Goal: Task Accomplishment & Management: Use online tool/utility

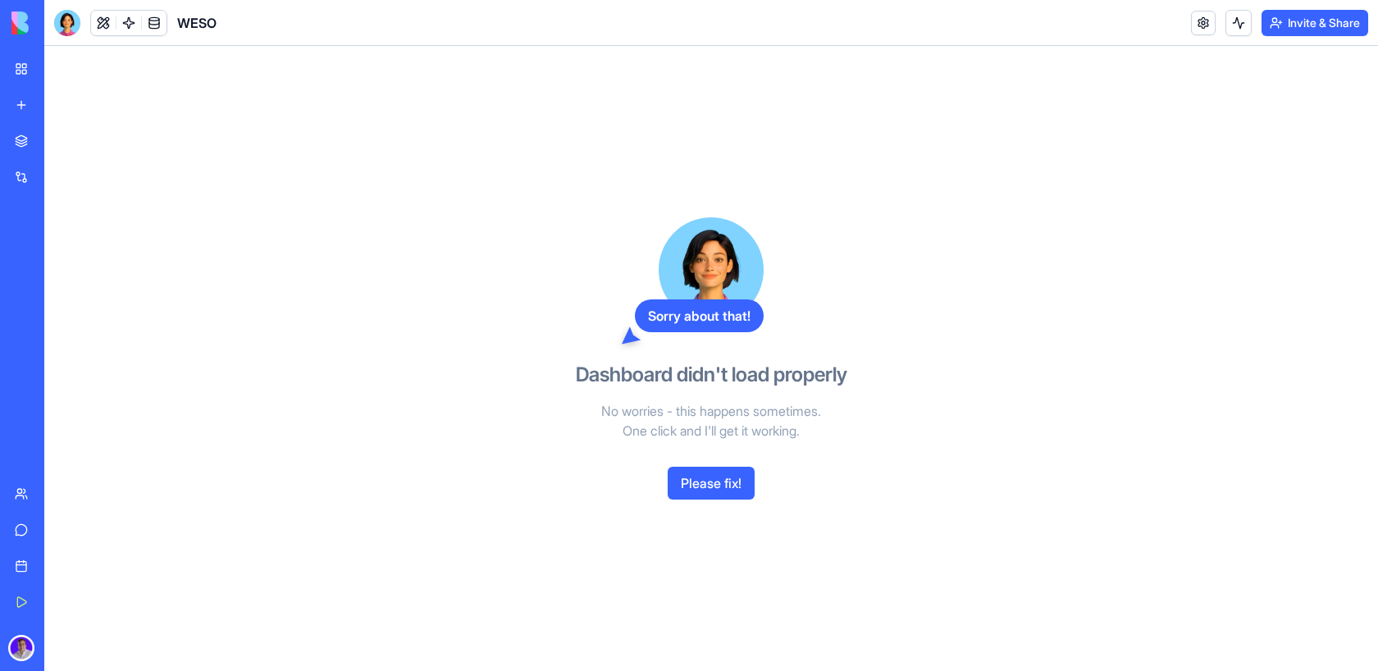
click at [61, 74] on div "My Workspace" at bounding box center [49, 69] width 21 height 16
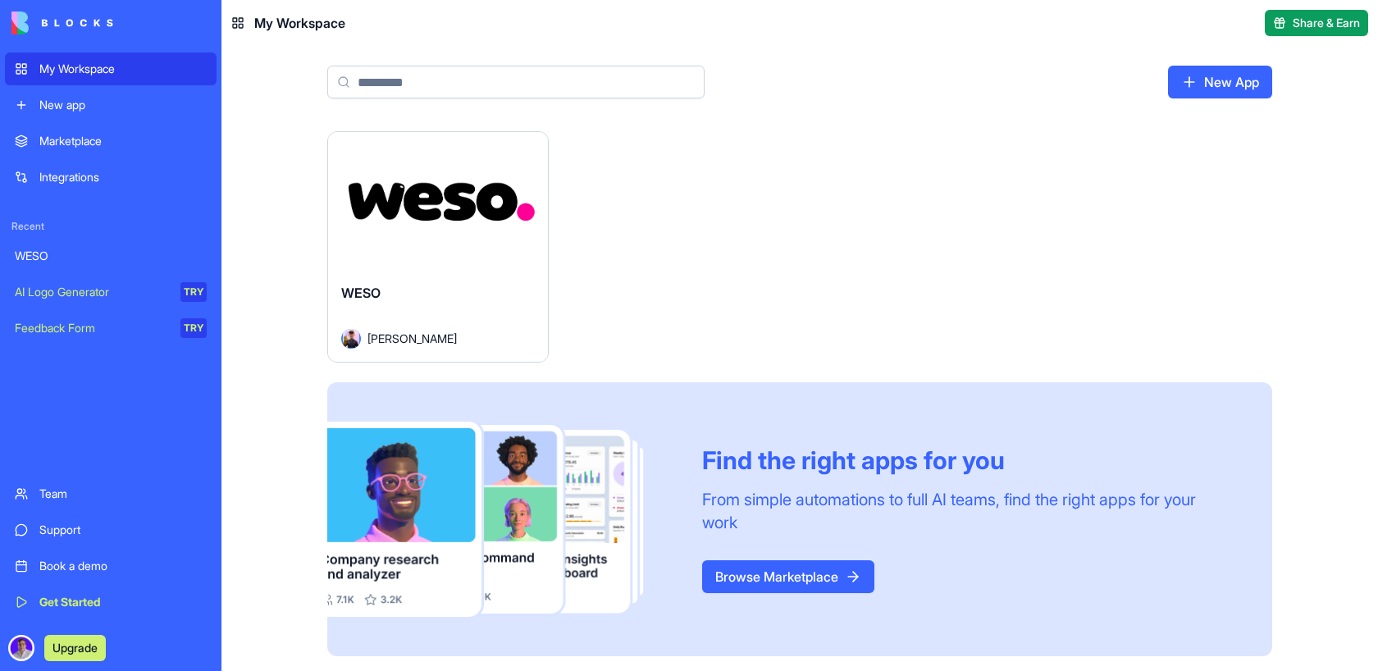
click at [436, 185] on button "Launch" at bounding box center [437, 201] width 123 height 33
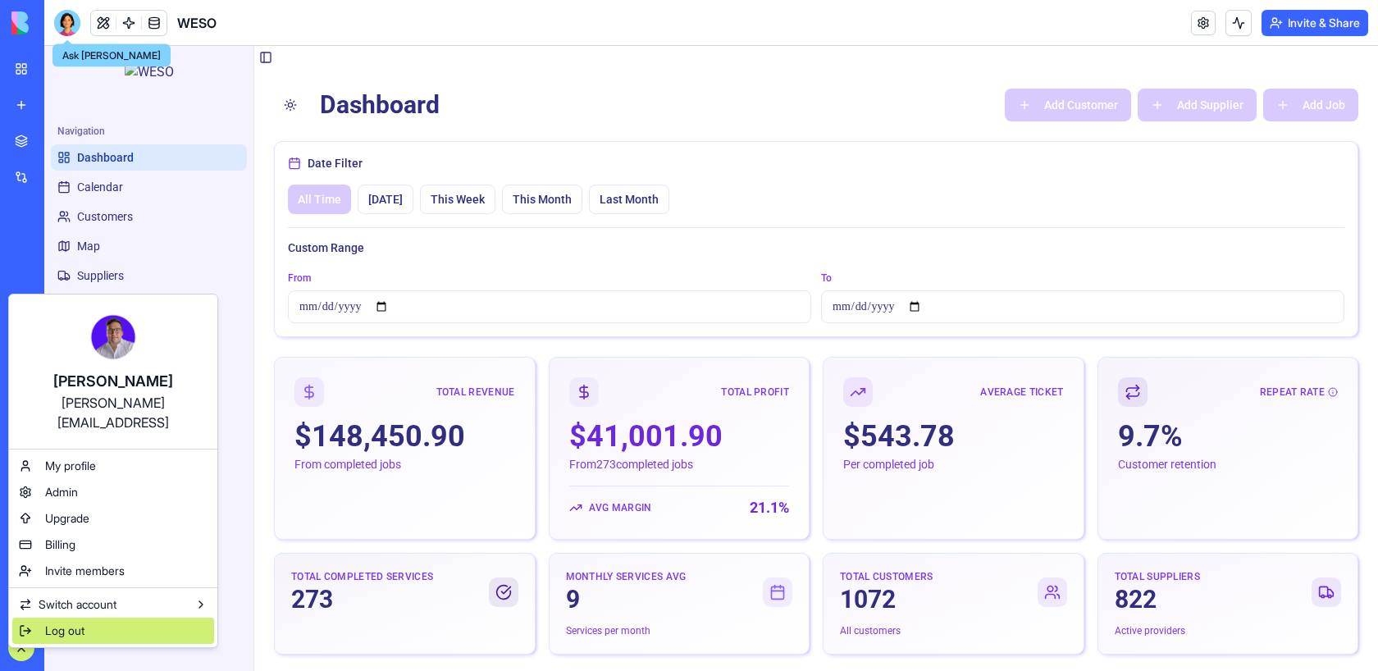
click at [58, 622] on span "Log out" at bounding box center [64, 630] width 39 height 16
